Goal: Navigation & Orientation: Go to known website

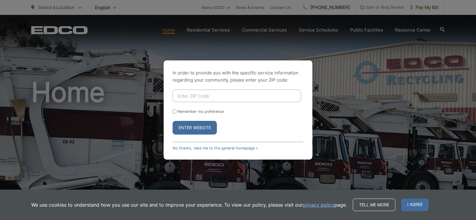
click at [293, 10] on div "In order to provide you with the specific service information regarding your co…" at bounding box center [238, 110] width 476 height 220
click at [292, 7] on div "In order to provide you with the specific service information regarding your co…" at bounding box center [238, 110] width 476 height 220
drag, startPoint x: 365, startPoint y: 125, endPoint x: 282, endPoint y: 123, distance: 82.8
click at [362, 123] on div "In order to provide you with the specific service information regarding your co…" at bounding box center [238, 110] width 476 height 220
click at [396, 134] on div "In order to provide you with the specific service information regarding your co…" at bounding box center [238, 110] width 476 height 220
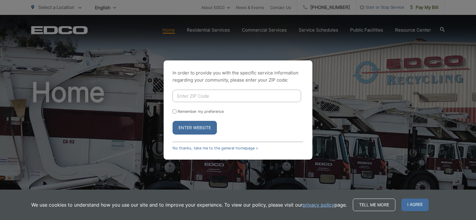
click at [194, 131] on button "Enter Website" at bounding box center [195, 128] width 44 height 14
click at [185, 131] on button "Enter Website" at bounding box center [195, 128] width 44 height 14
click at [184, 131] on button "Enter Website" at bounding box center [195, 128] width 44 height 14
click at [234, 124] on div "Enter Website" at bounding box center [238, 128] width 131 height 14
drag, startPoint x: 366, startPoint y: 118, endPoint x: 358, endPoint y: 166, distance: 48.5
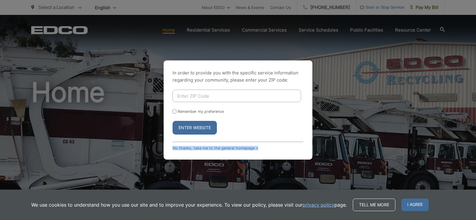
click at [358, 165] on div "In order to provide you with the specific service information regarding your co…" at bounding box center [238, 110] width 476 height 220
click at [401, 202] on span "I agree" at bounding box center [414, 204] width 27 height 12
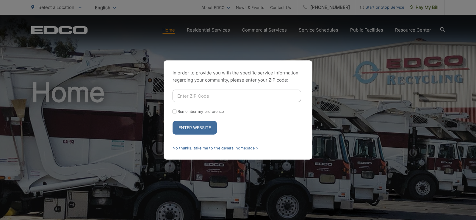
click at [204, 132] on button "Enter Website" at bounding box center [195, 128] width 44 height 14
click at [202, 130] on button "Enter Website" at bounding box center [195, 128] width 44 height 14
click at [201, 128] on button "Enter Website" at bounding box center [195, 128] width 44 height 14
click at [393, 65] on div "In order to provide you with the specific service information regarding your co…" at bounding box center [238, 110] width 476 height 220
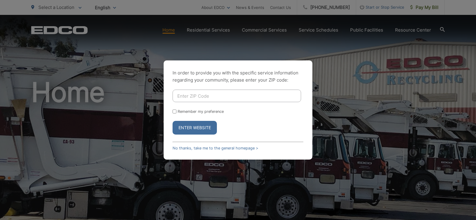
click at [288, 10] on div "In order to provide you with the specific service information regarding your co…" at bounding box center [238, 110] width 476 height 220
click at [288, 7] on div "In order to provide you with the specific service information regarding your co…" at bounding box center [238, 110] width 476 height 220
click at [192, 127] on button "Enter Website" at bounding box center [195, 128] width 44 height 14
click at [190, 123] on button "Enter Website" at bounding box center [195, 128] width 44 height 14
click at [174, 107] on form "Remember my preference Enter Website" at bounding box center [238, 112] width 131 height 45
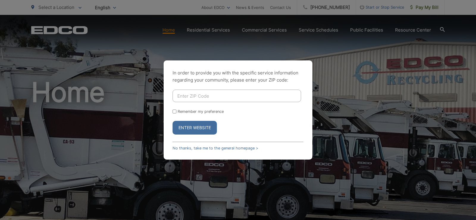
click at [172, 110] on div "In order to provide you with the specific service information regarding your co…" at bounding box center [238, 109] width 149 height 99
click at [173, 111] on input "Remember my preference" at bounding box center [175, 111] width 4 height 4
checkbox input "true"
click at [196, 127] on button "Enter Website" at bounding box center [195, 128] width 44 height 14
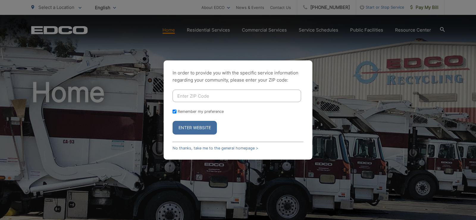
click at [208, 130] on button "Enter Website" at bounding box center [195, 128] width 44 height 14
click at [192, 122] on button "Enter Website" at bounding box center [195, 128] width 44 height 14
click at [420, 103] on div "In order to provide you with the specific service information regarding your co…" at bounding box center [238, 110] width 476 height 220
